Goal: Check status

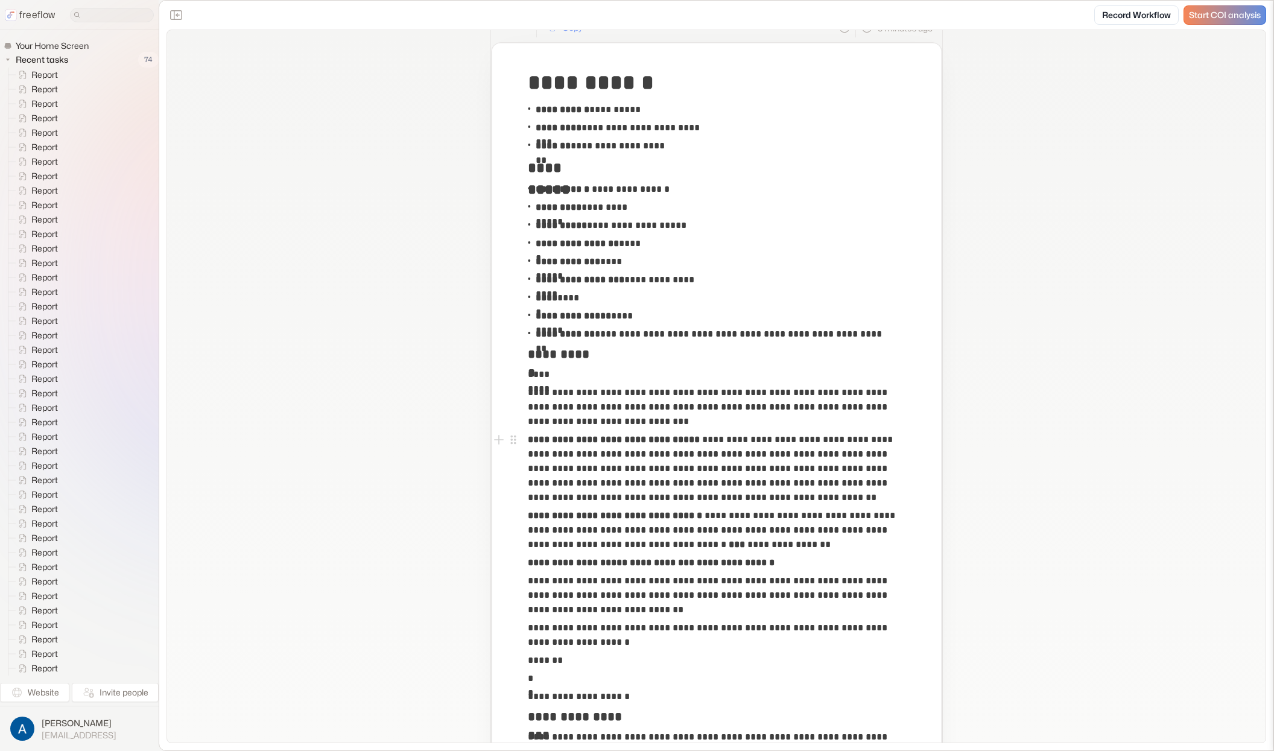
scroll to position [69, 0]
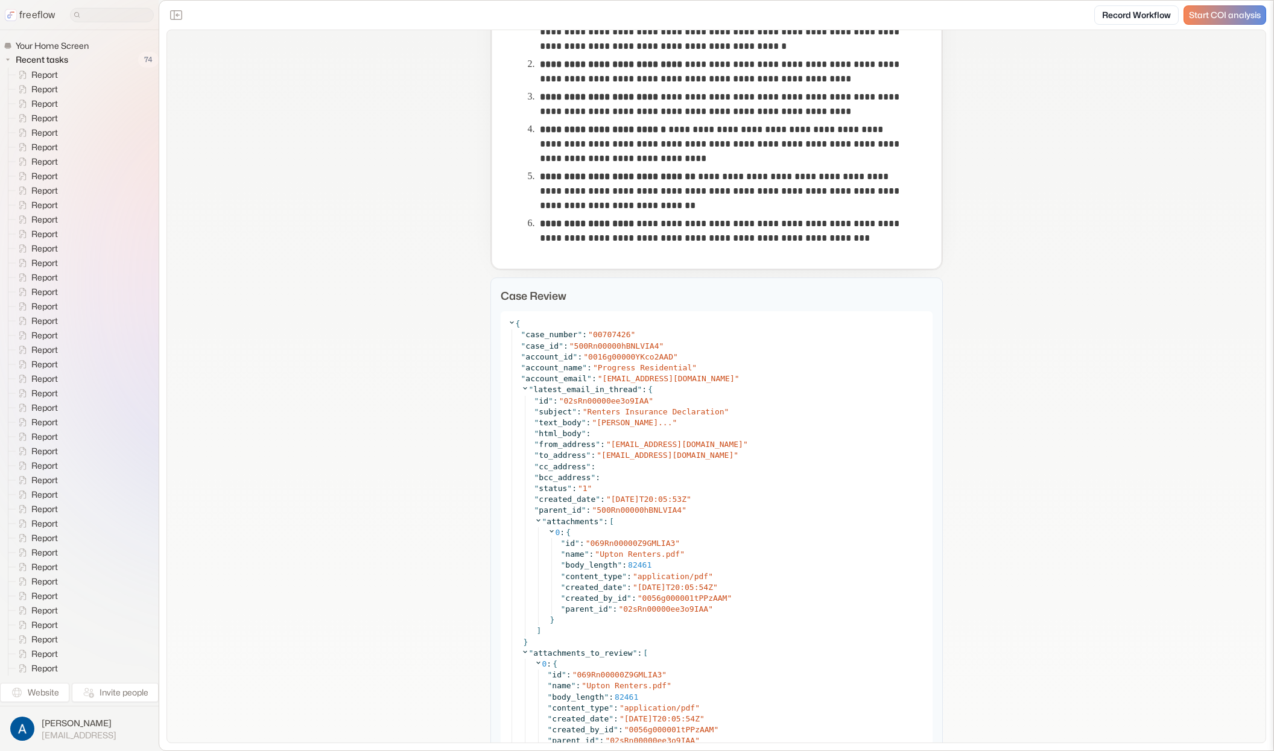
scroll to position [795, 0]
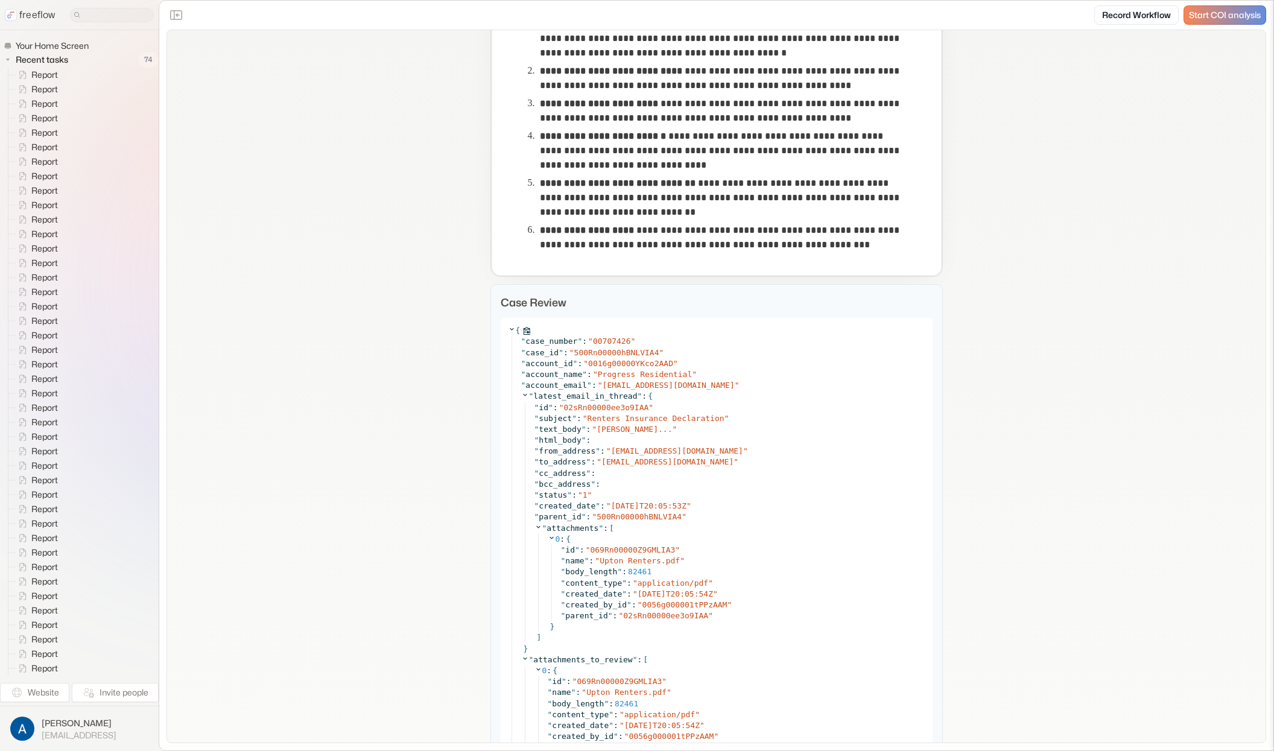
click at [508, 327] on icon at bounding box center [512, 329] width 8 height 8
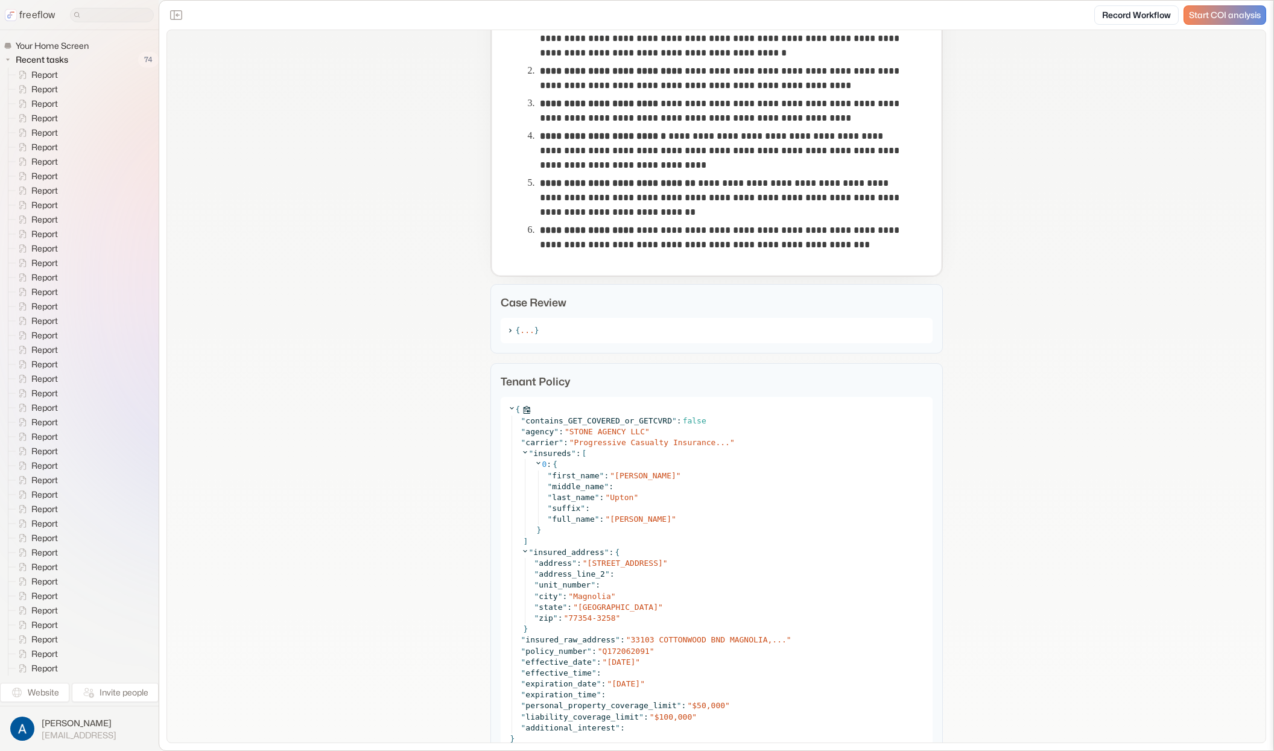
click at [510, 404] on icon at bounding box center [512, 408] width 8 height 8
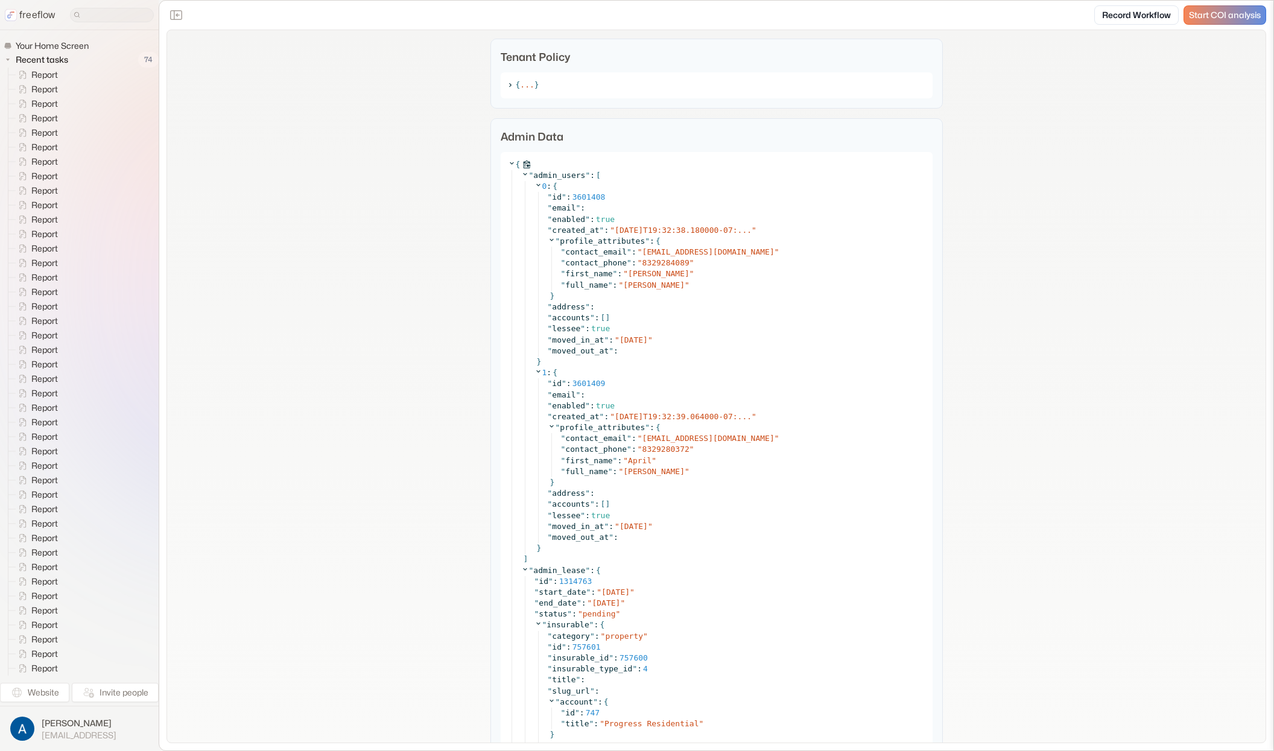
scroll to position [1118, 0]
click at [508, 161] on icon at bounding box center [512, 165] width 8 height 8
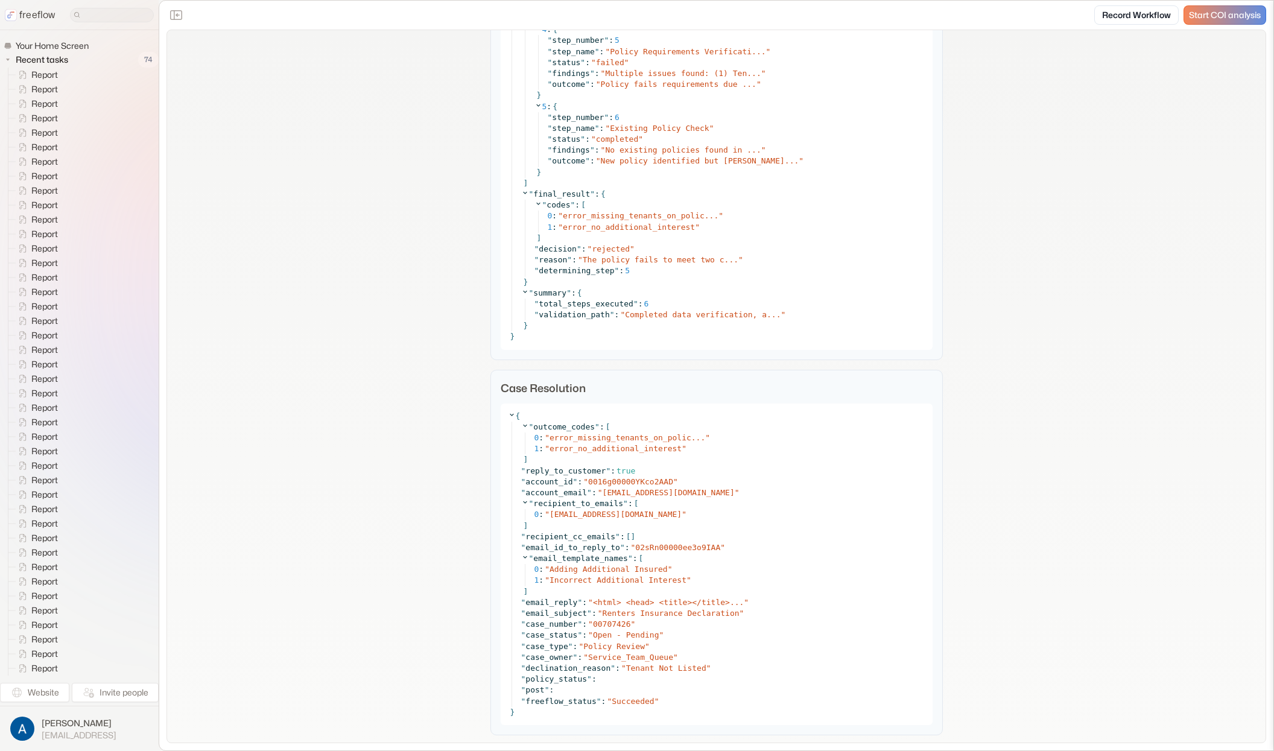
scroll to position [1918, 0]
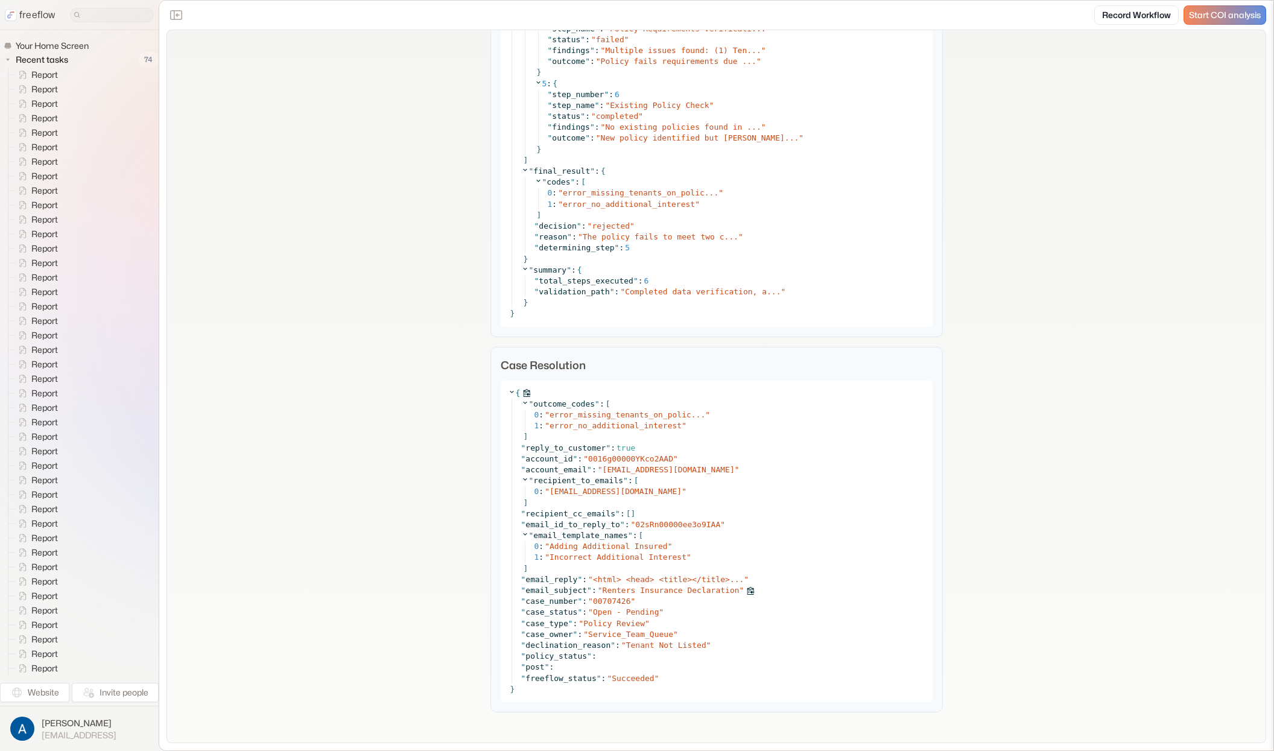
click at [638, 592] on span "Renters Insurance Declaration" at bounding box center [670, 590] width 137 height 9
click at [751, 580] on icon at bounding box center [755, 580] width 8 height 8
click at [729, 581] on span "<html> <head> <title></title>..." at bounding box center [668, 579] width 151 height 9
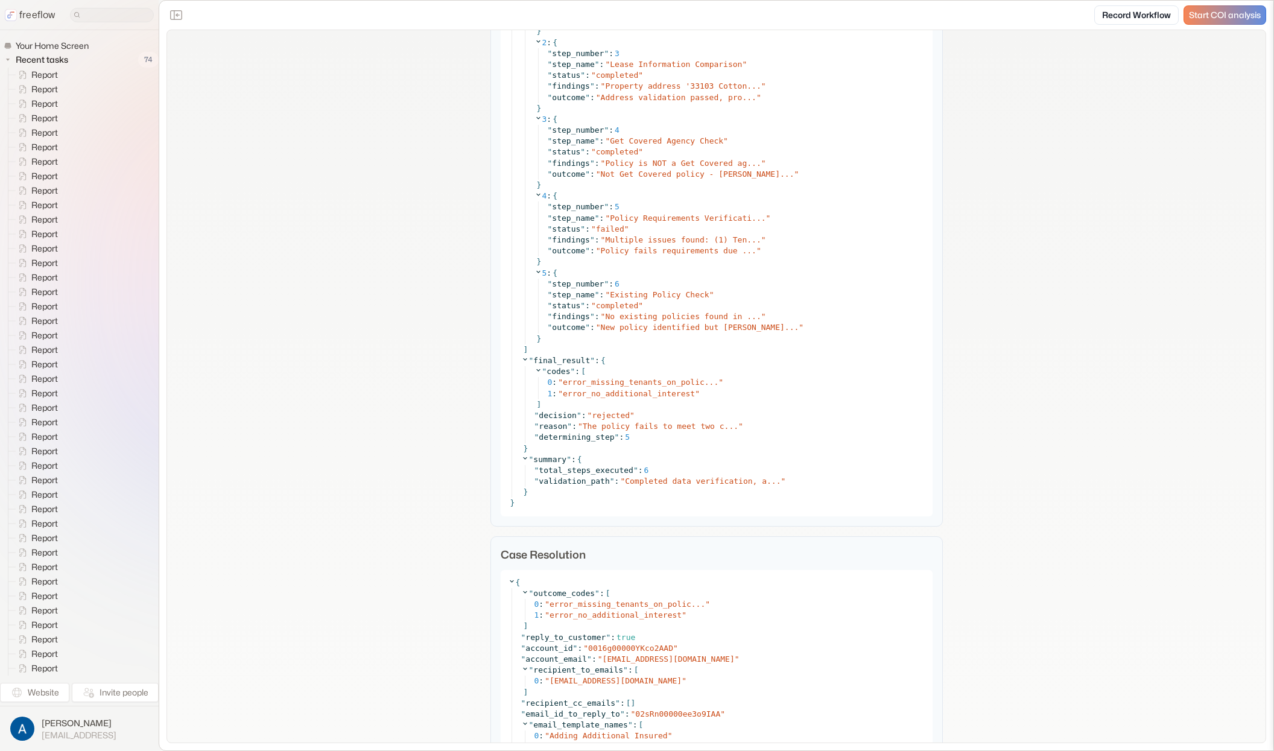
scroll to position [1534, 0]
